Goal: Register for event/course

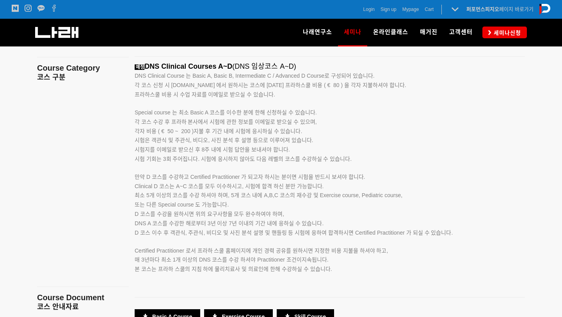
scroll to position [1141, 0]
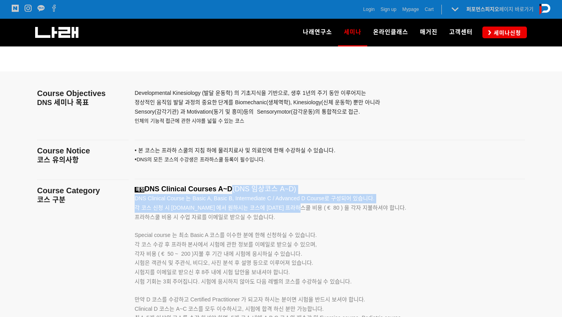
drag, startPoint x: 229, startPoint y: 187, endPoint x: 304, endPoint y: 207, distance: 78.1
click at [304, 207] on div "예정 DNS Clinical Courses A~D (DNS 임상코스 A~D) DNS Clinical Course 는 Basic A, Basic…" at bounding box center [320, 299] width 371 height 229
click at [304, 207] on span "각 코스 신청 시 www.rehabps.com 에서 원하시는 코스에 대한 프라하스쿨 비용 ( € 80 ) 을 각자 지불하셔야 합니다." at bounding box center [271, 208] width 272 height 6
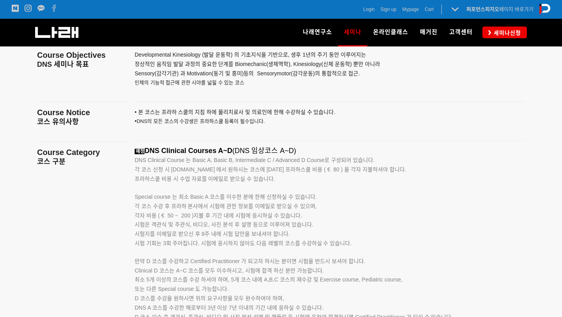
scroll to position [1180, 0]
drag, startPoint x: 223, startPoint y: 172, endPoint x: 313, endPoint y: 182, distance: 90.7
click at [313, 182] on p "각 코스 신청 시 www.rehabps.com 에서 원하시는 코스에 대한 프라하스쿨 비용 ( € 80 ) 을 각자 지불하셔야 합니다. 프라하스…" at bounding box center [320, 174] width 371 height 19
drag, startPoint x: 233, startPoint y: 208, endPoint x: 233, endPoint y: 203, distance: 5.1
click at [233, 203] on p "각 코스 수강 후 프라하 본사에서 시험에 관한 정보를 이메일로 받으실 수 있으며, 각자 비용 ( € 50 ~ 200 )지불 후 기간 내에 시험…" at bounding box center [320, 219] width 371 height 37
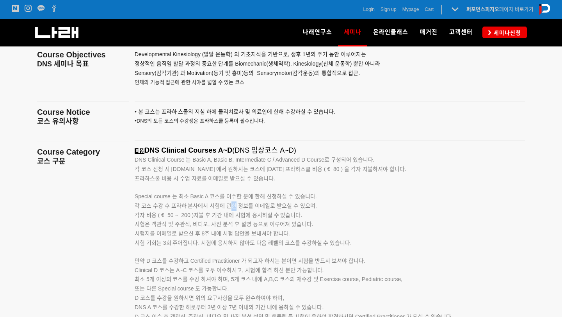
click at [234, 203] on p "각 코스 수강 후 프라하 본사에서 시험에 관한 정보를 이메일로 받으실 수 있으며, 각자 비용 ( € 50 ~ 200 )지불 후 기간 내에 시험…" at bounding box center [320, 219] width 371 height 37
drag, startPoint x: 182, startPoint y: 200, endPoint x: 230, endPoint y: 201, distance: 47.6
click at [230, 201] on p "Special course 는 최소 Basic A 코스를 이수한 분에 한해 신청하실 수 있습니다." at bounding box center [320, 192] width 371 height 18
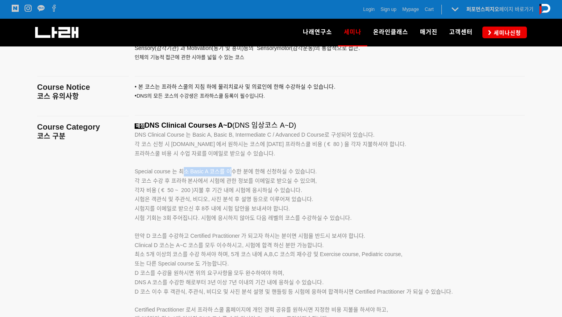
scroll to position [1080, 0]
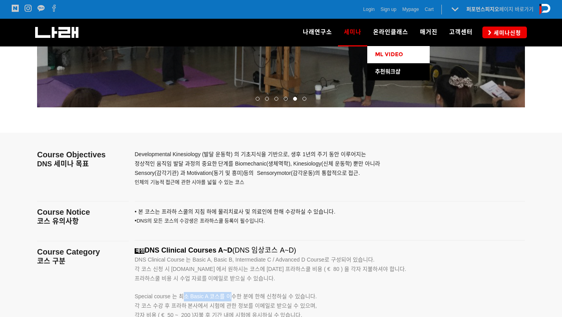
click at [389, 59] on link "ML VIDEO" at bounding box center [398, 54] width 62 height 17
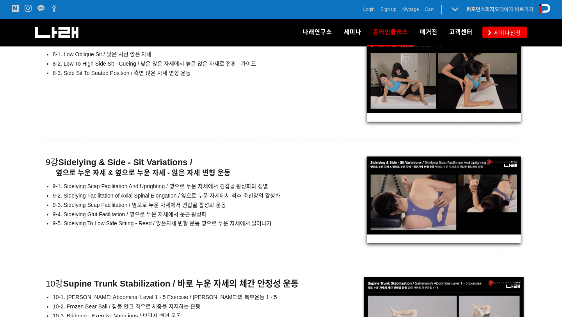
scroll to position [5603, 0]
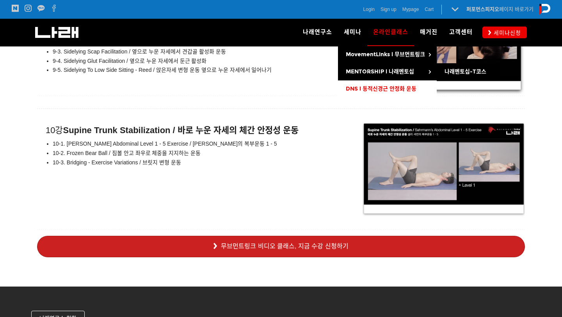
click at [367, 86] on span "DNS l 동적신경근 안정화 운동" at bounding box center [381, 88] width 71 height 7
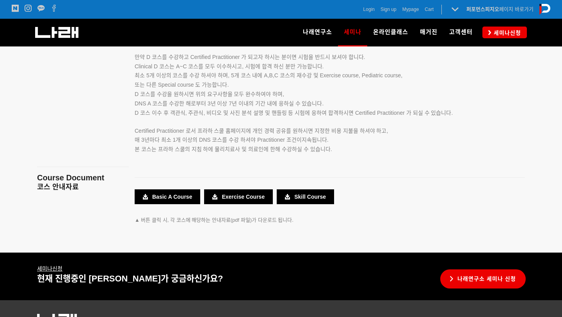
scroll to position [1448, 0]
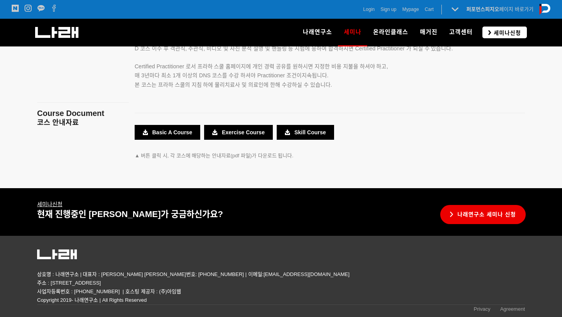
click at [494, 32] on span "세미나신청" at bounding box center [506, 33] width 30 height 8
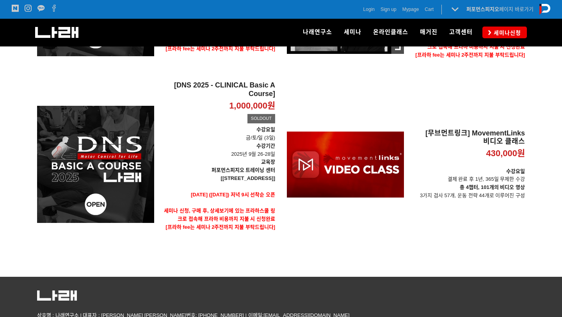
scroll to position [288, 0]
